Goal: Task Accomplishment & Management: Use online tool/utility

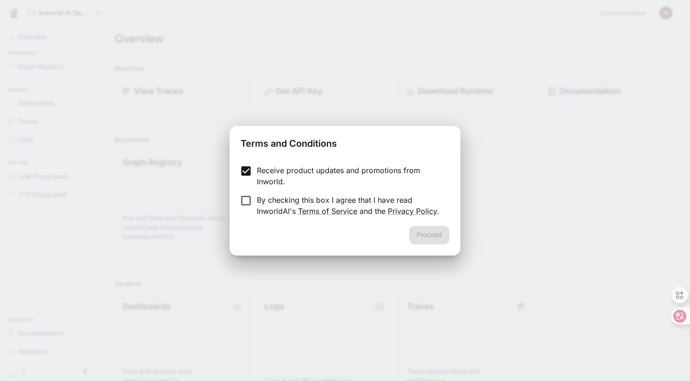
click at [258, 200] on p "By checking this box I agree that I have read InworldAI's Terms of Service and …" at bounding box center [349, 205] width 185 height 22
click at [443, 236] on button "Proceed" at bounding box center [429, 235] width 40 height 19
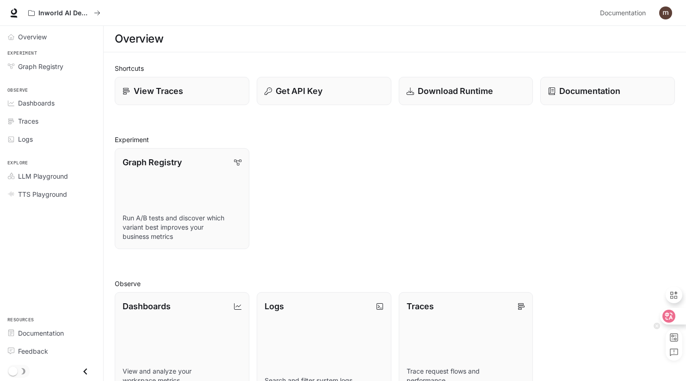
click at [673, 315] on icon at bounding box center [669, 316] width 9 height 9
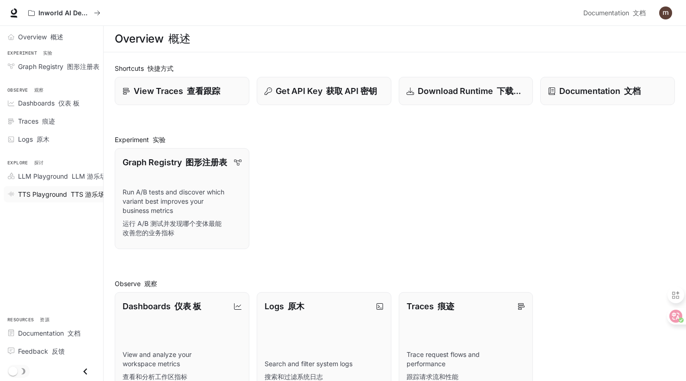
click at [87, 192] on font "TTS 游乐场" at bounding box center [88, 194] width 34 height 8
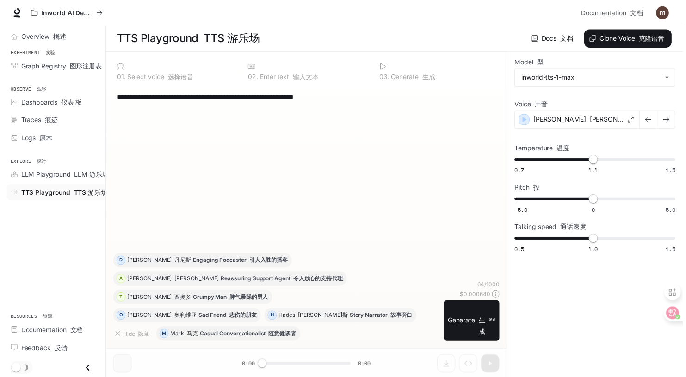
scroll to position [0, 0]
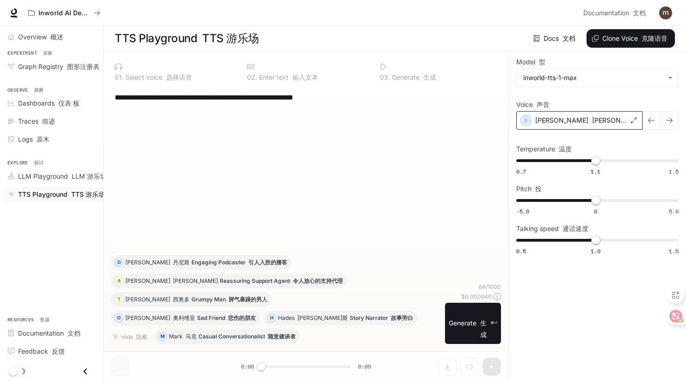
click at [593, 118] on font "[PERSON_NAME]" at bounding box center [619, 120] width 53 height 8
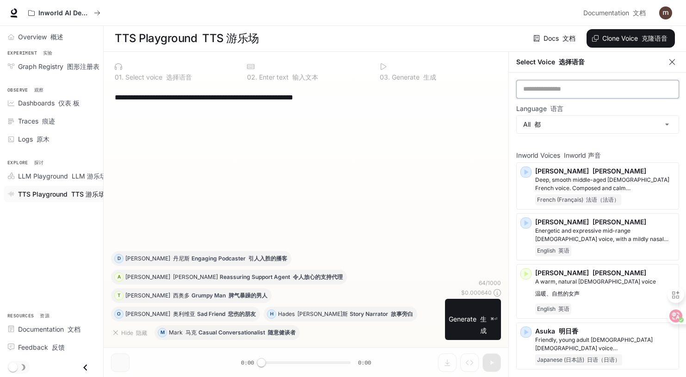
click at [590, 86] on input "text" at bounding box center [598, 89] width 162 height 9
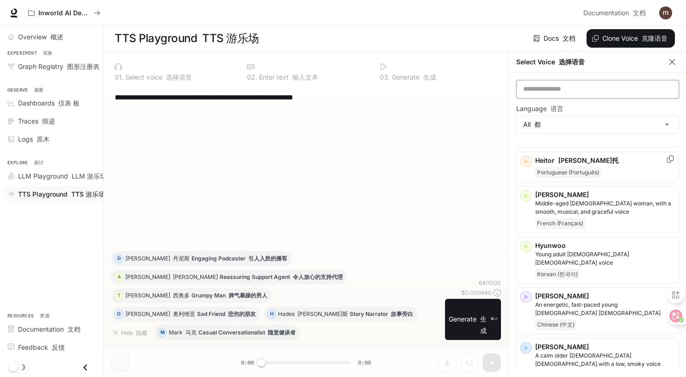
scroll to position [820, 0]
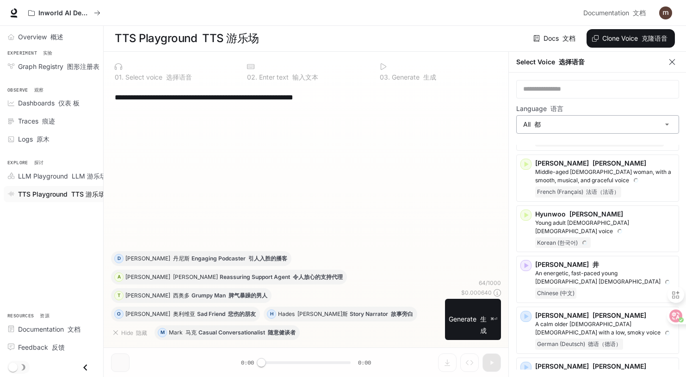
click at [600, 118] on body "**********" at bounding box center [343, 189] width 686 height 378
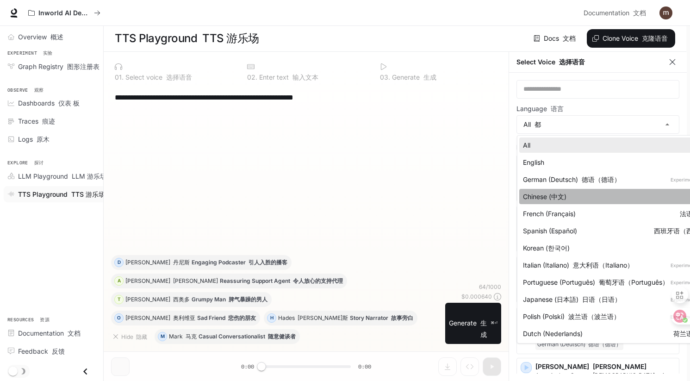
click at [601, 193] on div "Chinese (中文)" at bounding box center [621, 197] width 196 height 10
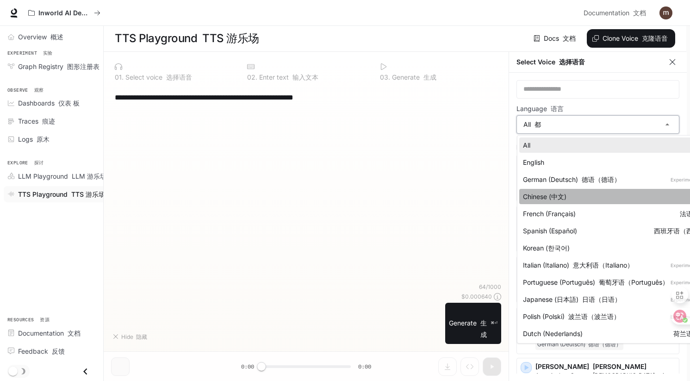
type input "*****"
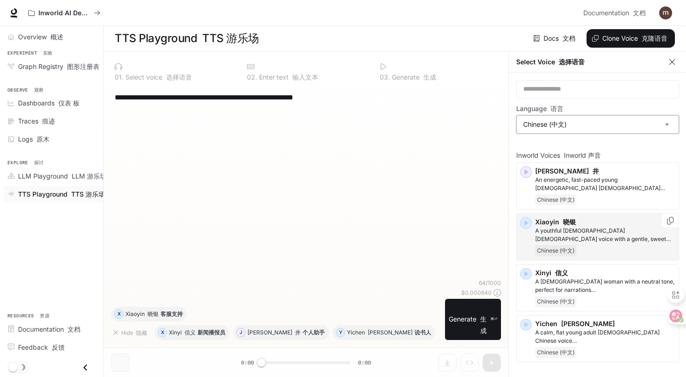
scroll to position [4, 0]
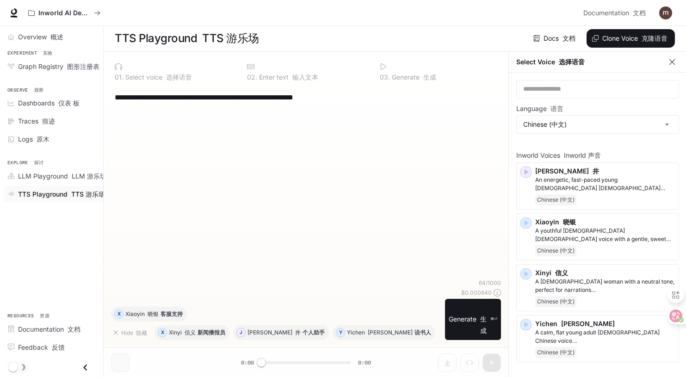
click at [317, 243] on div "**********" at bounding box center [306, 182] width 390 height 193
click at [670, 57] on icon "button" at bounding box center [672, 61] width 9 height 9
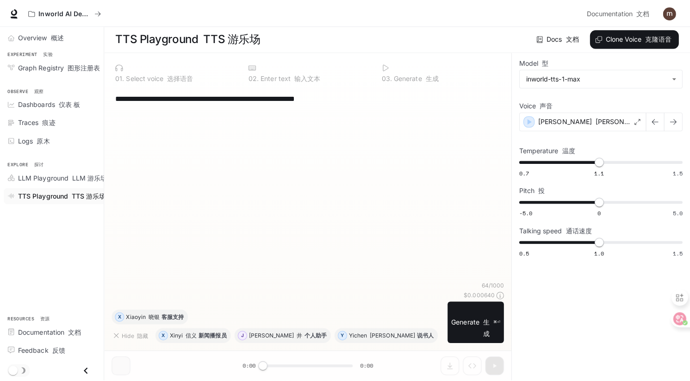
scroll to position [0, 0]
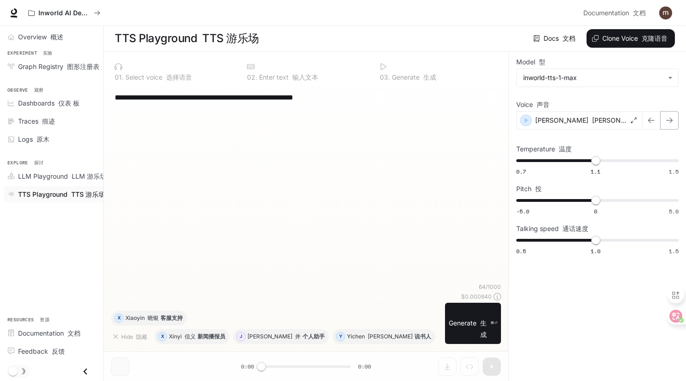
click at [669, 119] on icon "button" at bounding box center [669, 120] width 7 height 7
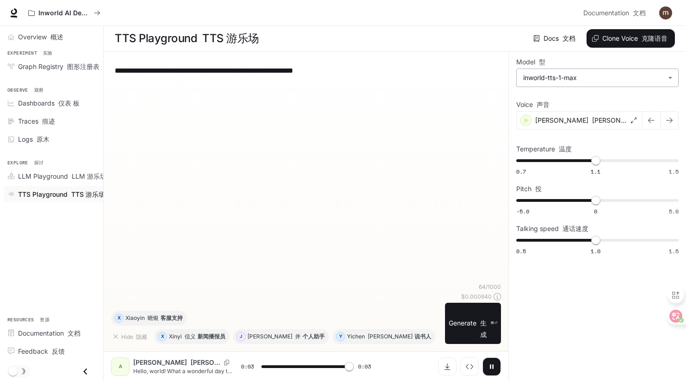
type input "*"
click at [608, 41] on button "Clone Voice 克隆语音" at bounding box center [631, 38] width 88 height 19
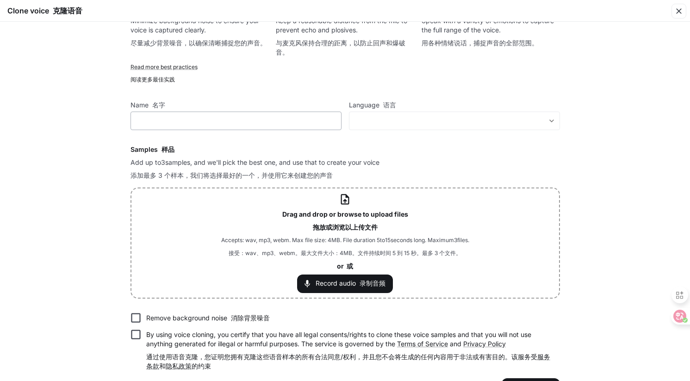
scroll to position [32, 0]
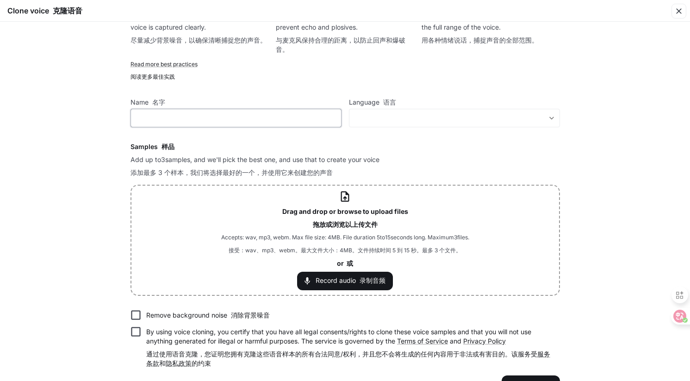
click at [291, 123] on input "text" at bounding box center [236, 117] width 210 height 9
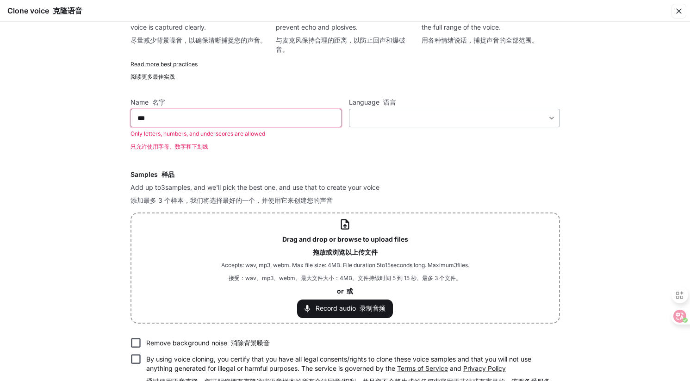
type input "***"
click at [418, 111] on div "​ ​" at bounding box center [454, 118] width 211 height 19
click at [435, 119] on body "**********" at bounding box center [345, 190] width 690 height 381
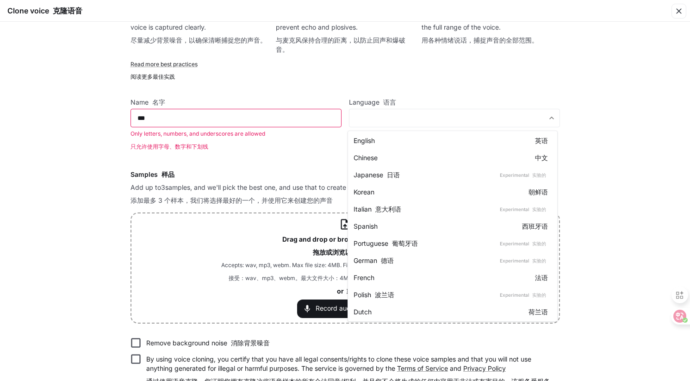
click at [424, 160] on div "Chinese 中文" at bounding box center [451, 158] width 194 height 10
type input "*****"
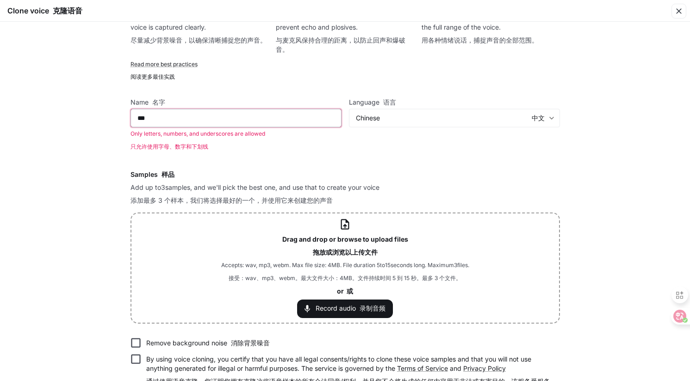
click at [242, 115] on input "***" at bounding box center [236, 117] width 210 height 9
type input "*"
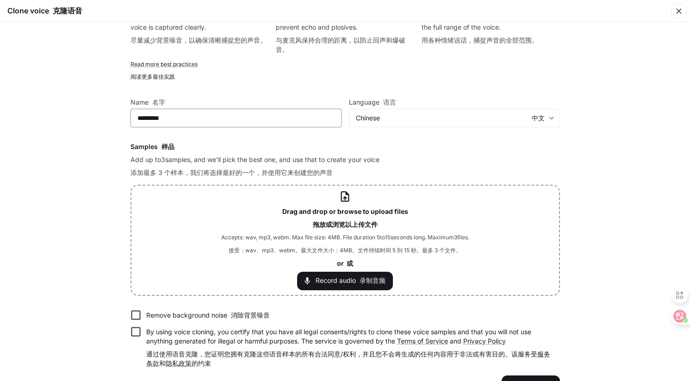
type input "*********"
click at [393, 143] on h6 "Samples 样品" at bounding box center [346, 146] width 430 height 9
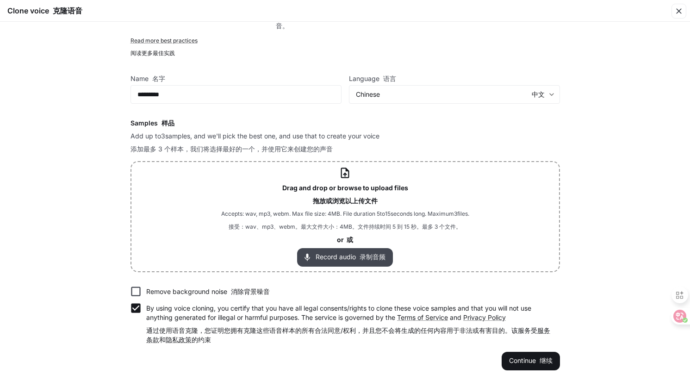
click at [338, 260] on button "Record audio 录制音频" at bounding box center [345, 257] width 96 height 19
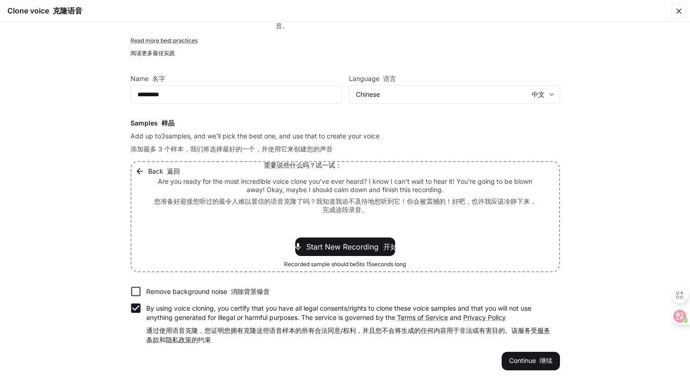
click at [163, 168] on font "button" at bounding box center [165, 171] width 4 height 8
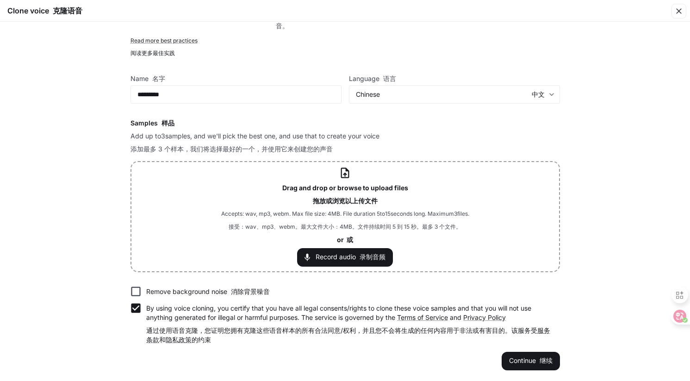
click at [358, 212] on span "Accepts: wav, mp3, webm. [PERSON_NAME] file size: 4MB. File duration 5 to 15 se…" at bounding box center [345, 222] width 248 height 26
click at [344, 175] on icon at bounding box center [345, 173] width 8 height 11
click at [346, 188] on b "Drag and drop or browse to upload files 拖放或浏览以上传文件" at bounding box center [345, 194] width 126 height 21
click at [372, 194] on p "Drag and drop or browse to upload files 拖放或浏览以上传文件" at bounding box center [345, 196] width 126 height 26
click at [328, 187] on b "Drag and drop or browse to upload files 拖放或浏览以上传文件" at bounding box center [345, 194] width 126 height 21
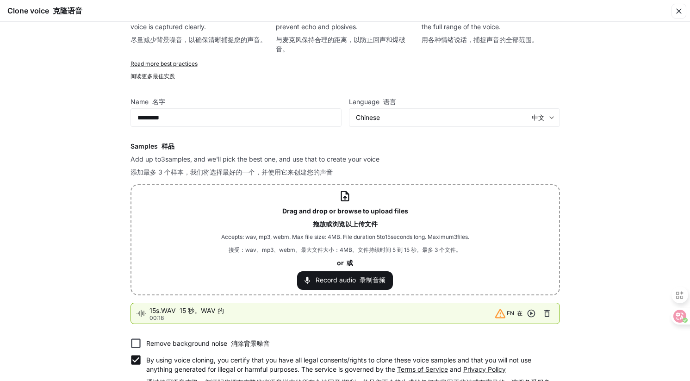
scroll to position [85, 0]
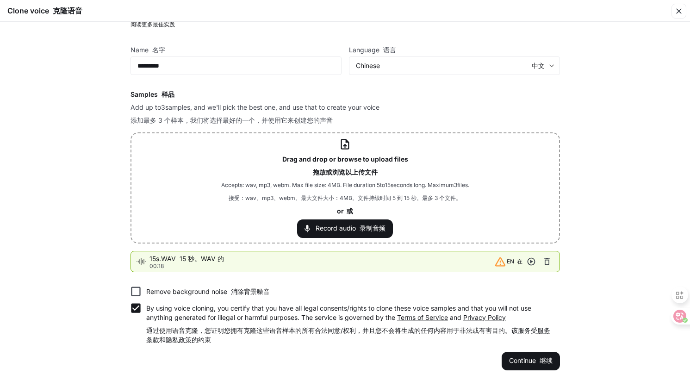
click at [510, 262] on span "EN 在" at bounding box center [515, 261] width 16 height 9
click at [239, 292] on font "消除背景噪音" at bounding box center [250, 291] width 39 height 8
click at [537, 356] on font "submit" at bounding box center [538, 360] width 4 height 8
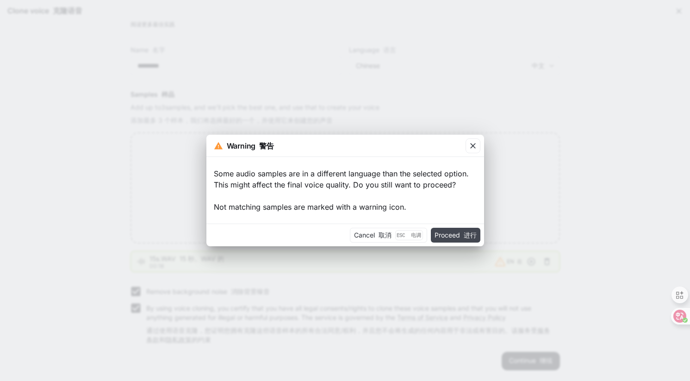
click at [454, 234] on button "Proceed 进行" at bounding box center [456, 235] width 50 height 15
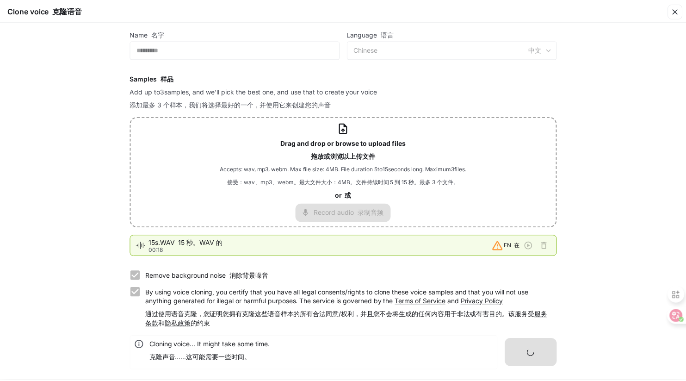
scroll to position [0, 0]
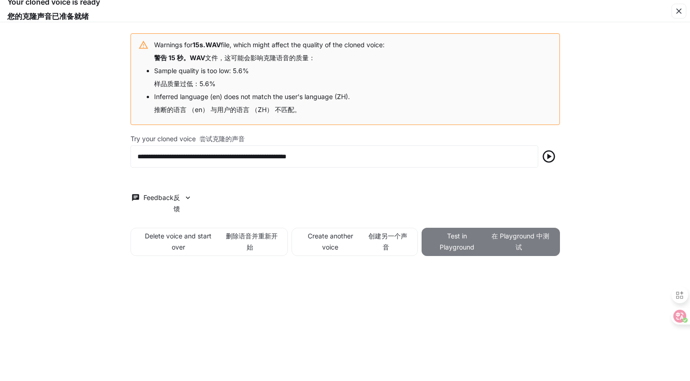
click at [476, 242] on button "Test in Playground 在 Playground 中测试" at bounding box center [491, 242] width 138 height 28
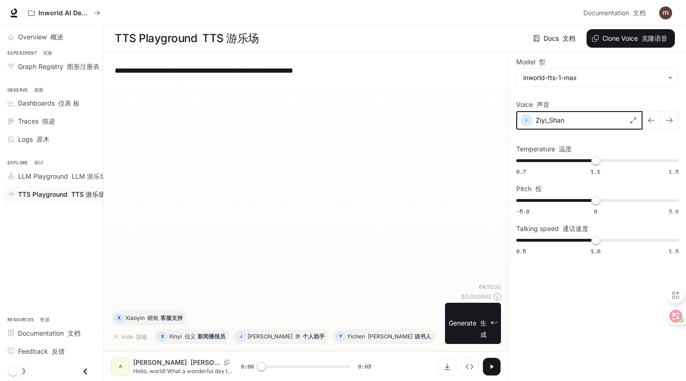
click at [524, 125] on icon "button" at bounding box center [526, 120] width 9 height 9
click at [529, 119] on icon "button" at bounding box center [526, 120] width 9 height 9
click at [402, 66] on textarea "**********" at bounding box center [306, 70] width 383 height 11
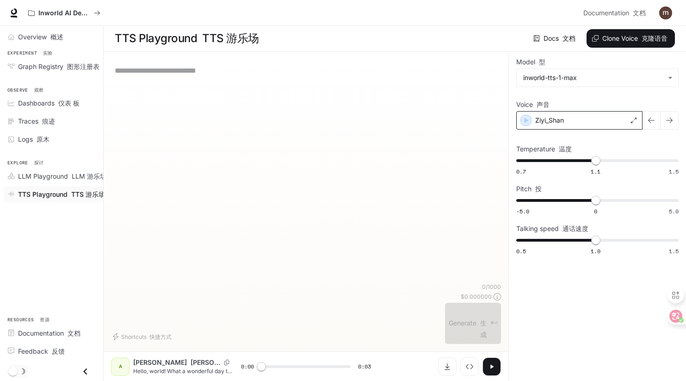
click at [396, 145] on div "* ​" at bounding box center [306, 171] width 390 height 224
click at [370, 79] on div "* ​" at bounding box center [306, 70] width 383 height 22
click at [527, 122] on icon "button" at bounding box center [526, 120] width 9 height 9
click at [417, 91] on div "* ​" at bounding box center [306, 171] width 390 height 224
click at [299, 77] on div "* ​" at bounding box center [306, 70] width 383 height 22
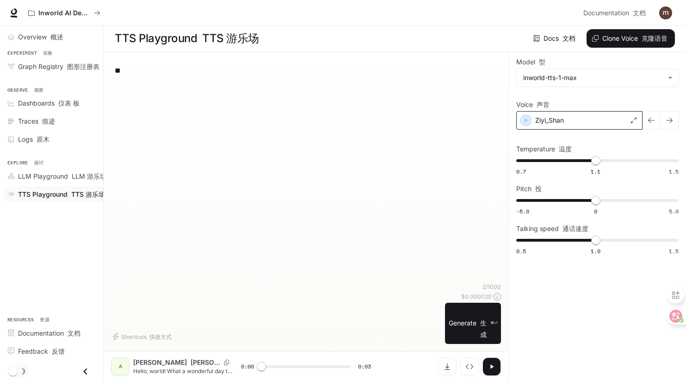
type textarea "*"
